Goal: Information Seeking & Learning: Learn about a topic

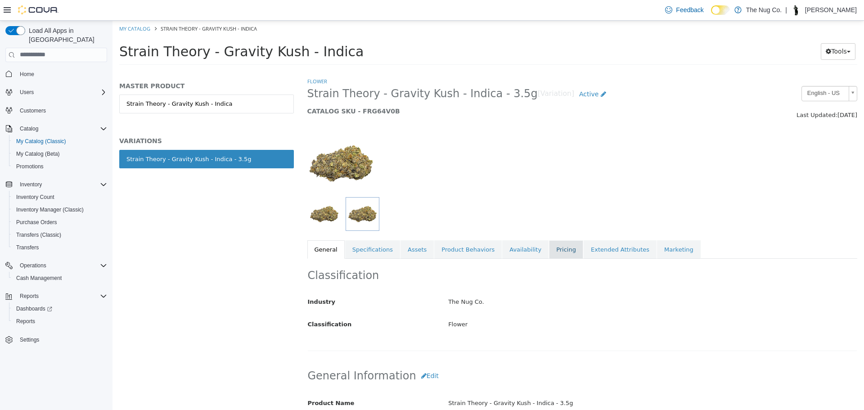
click at [549, 256] on link "Pricing" at bounding box center [566, 249] width 34 height 19
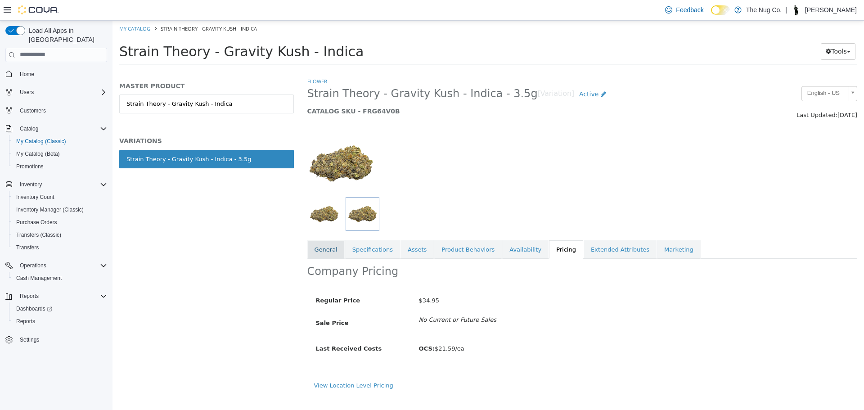
click at [332, 255] on link "General" at bounding box center [325, 249] width 37 height 19
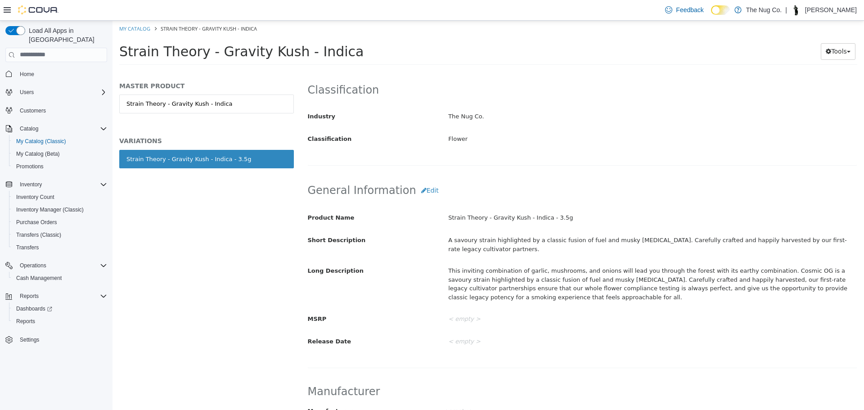
scroll to position [225, 0]
